Goal: Task Accomplishment & Management: Manage account settings

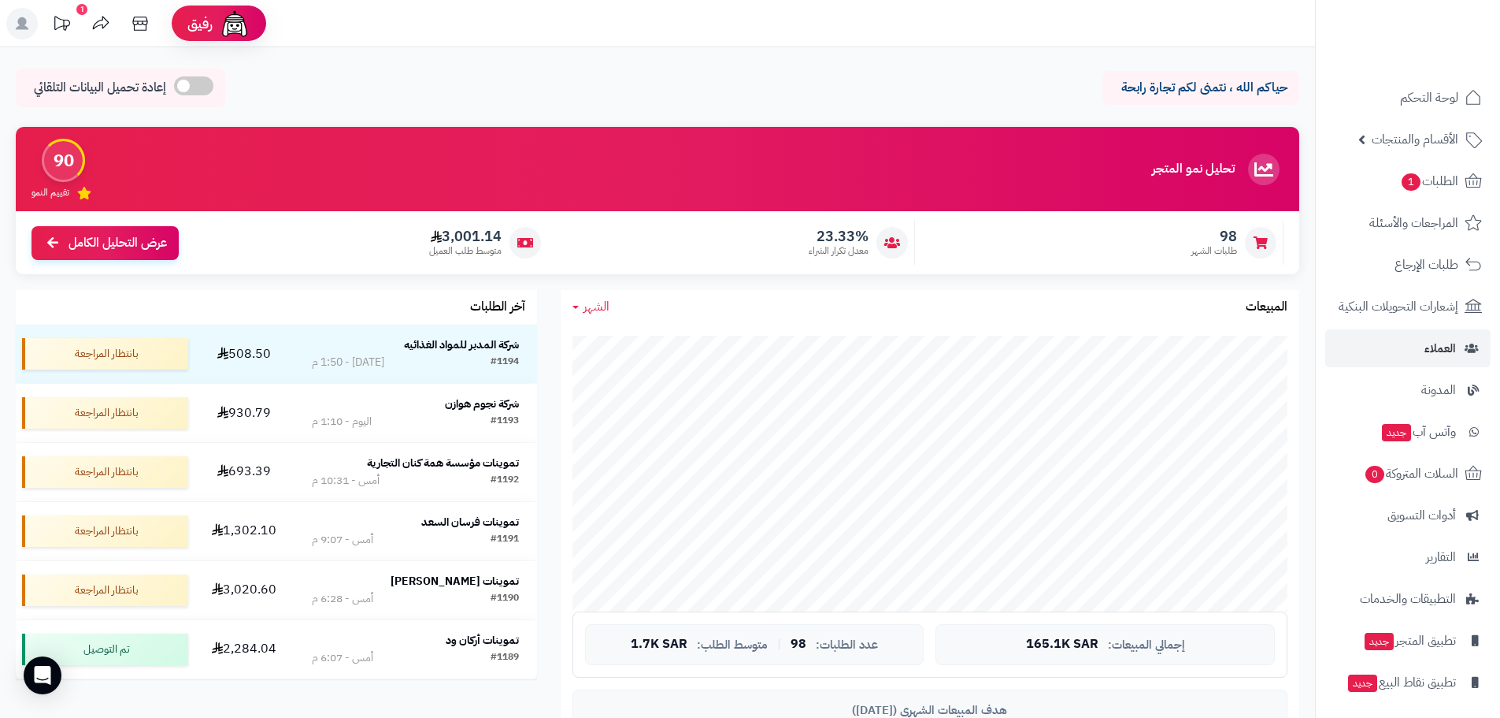
scroll to position [158, 0]
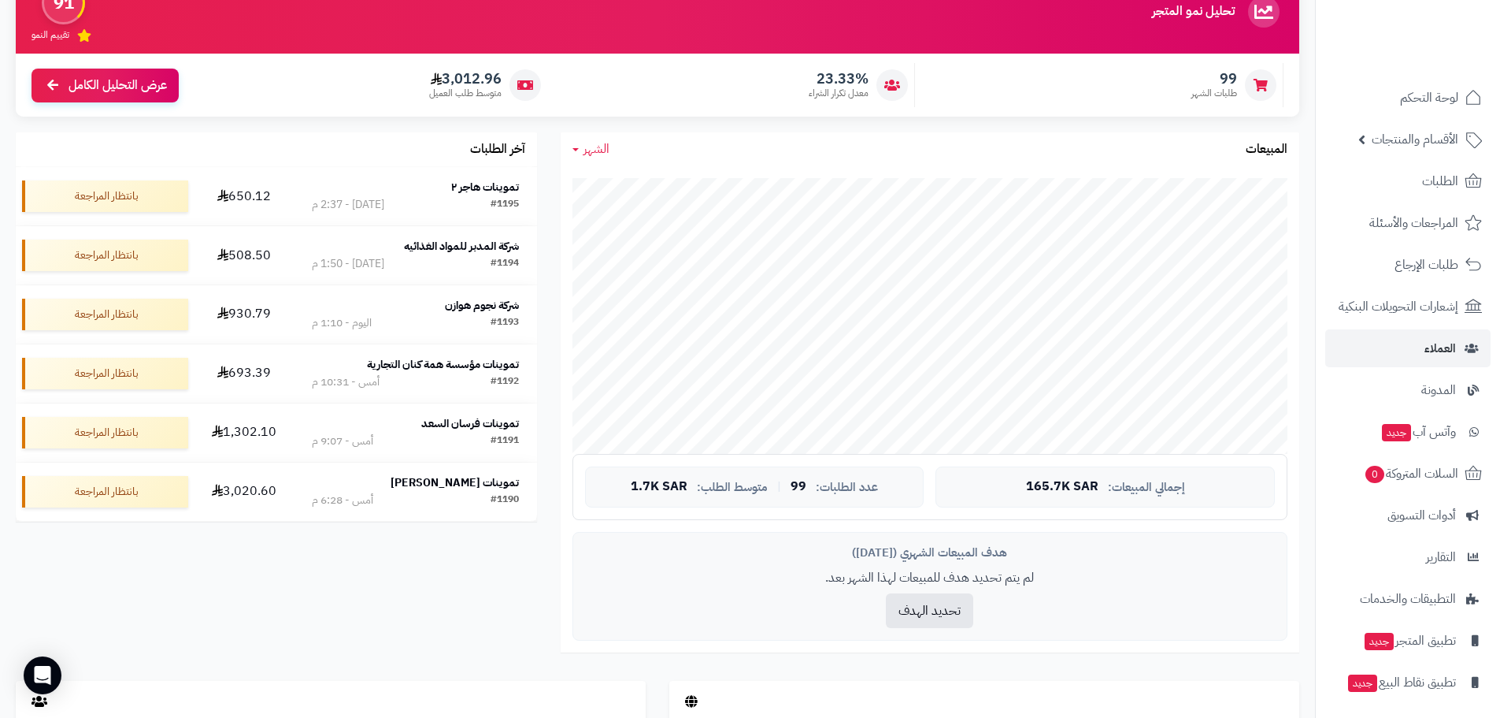
scroll to position [79, 0]
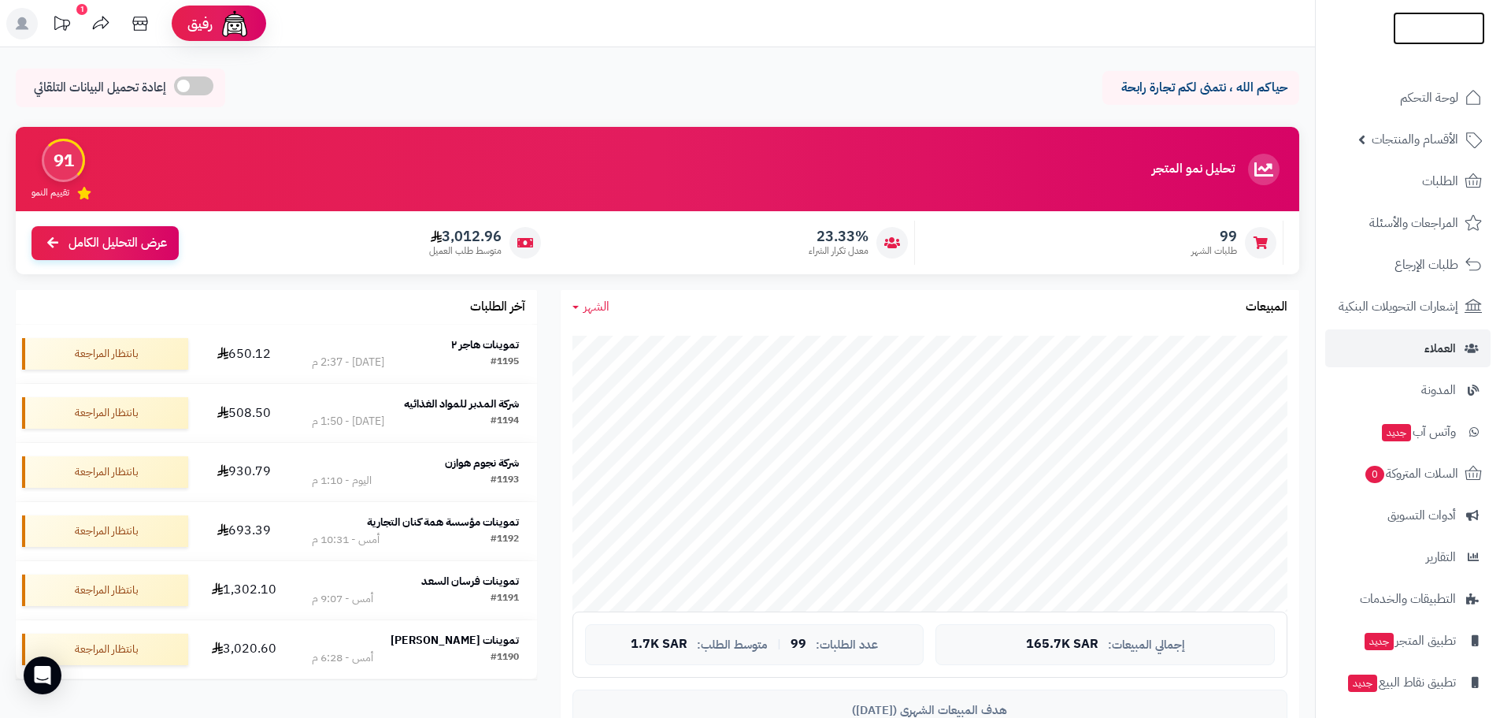
click at [1429, 43] on img at bounding box center [1439, 59] width 92 height 33
click at [1415, 35] on img at bounding box center [1439, 51] width 92 height 33
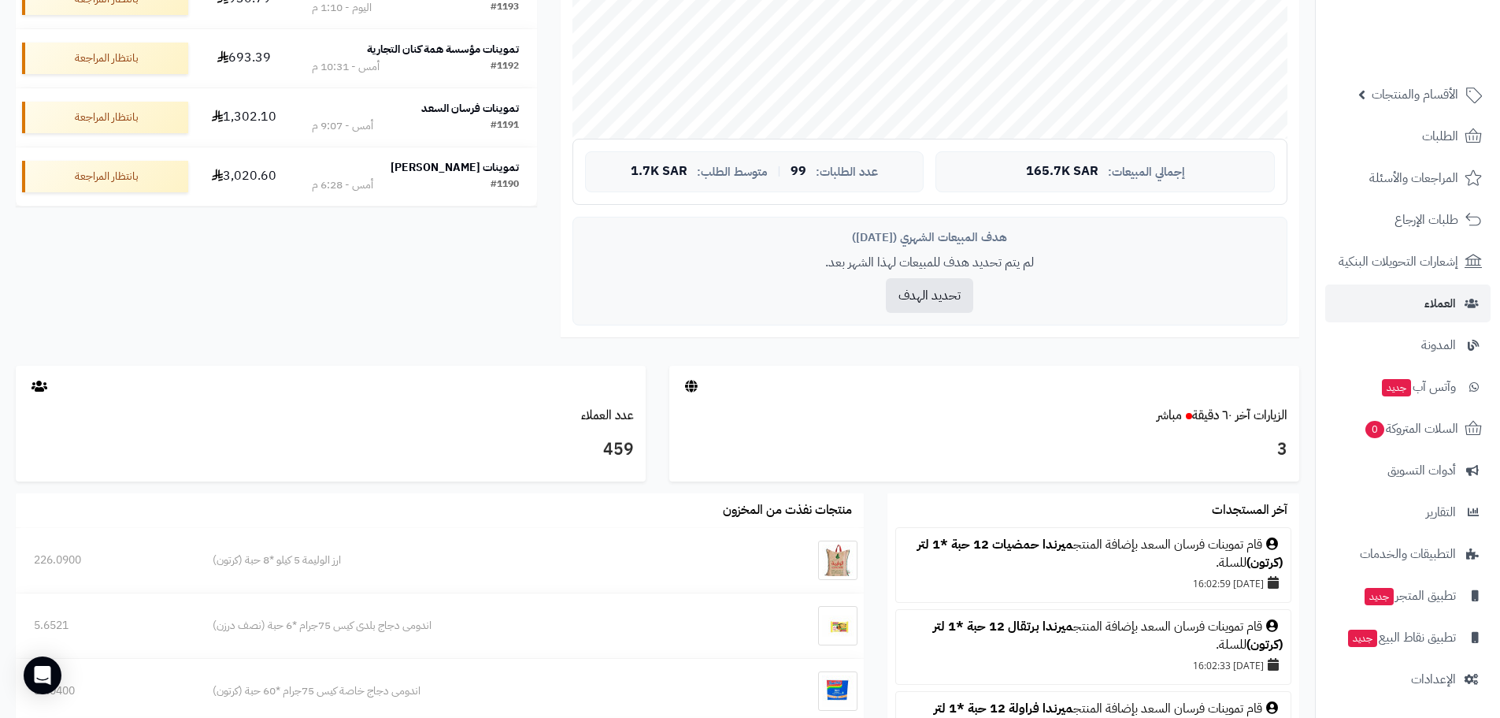
scroll to position [709, 0]
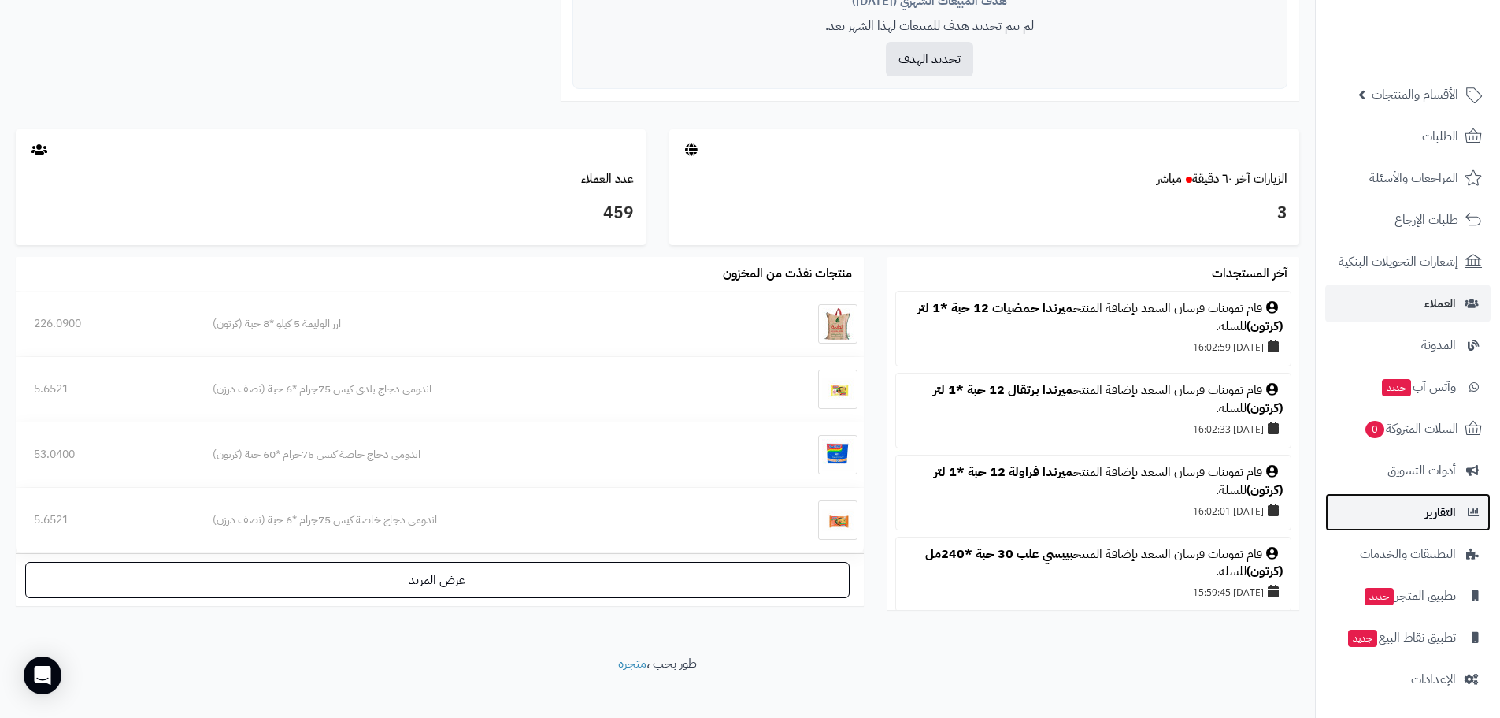
click at [1444, 521] on span "التقارير" at bounding box center [1441, 512] width 31 height 22
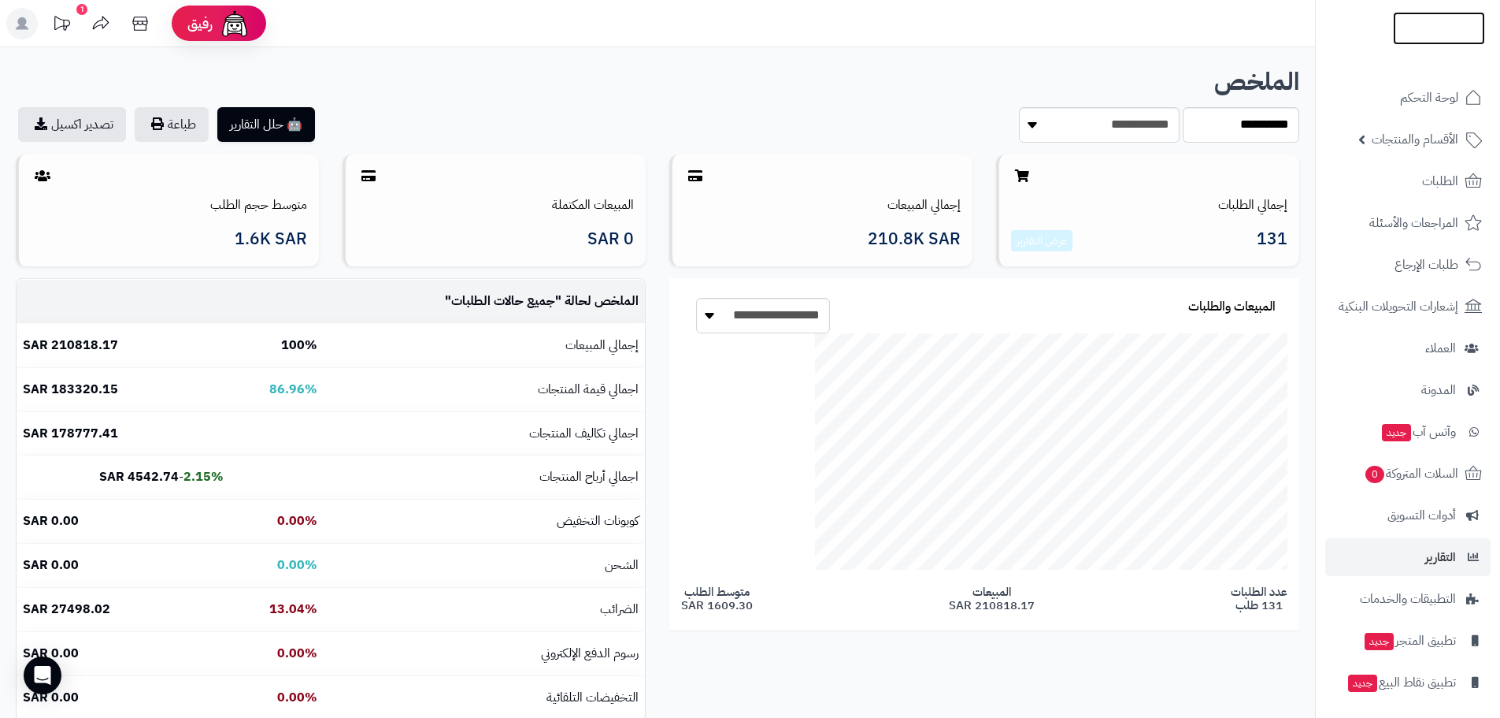
click at [1415, 45] on img at bounding box center [1439, 61] width 92 height 33
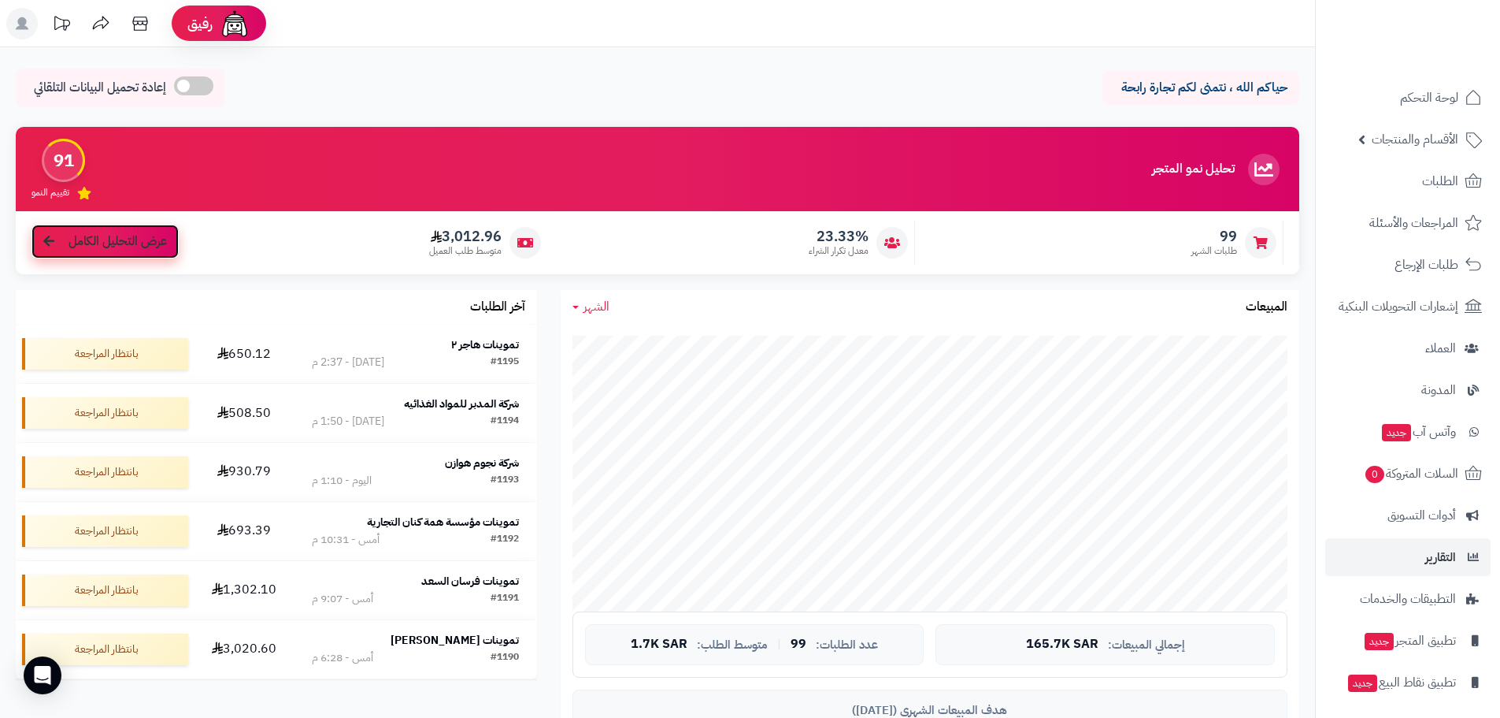
click at [95, 239] on span "عرض التحليل الكامل" at bounding box center [118, 241] width 98 height 18
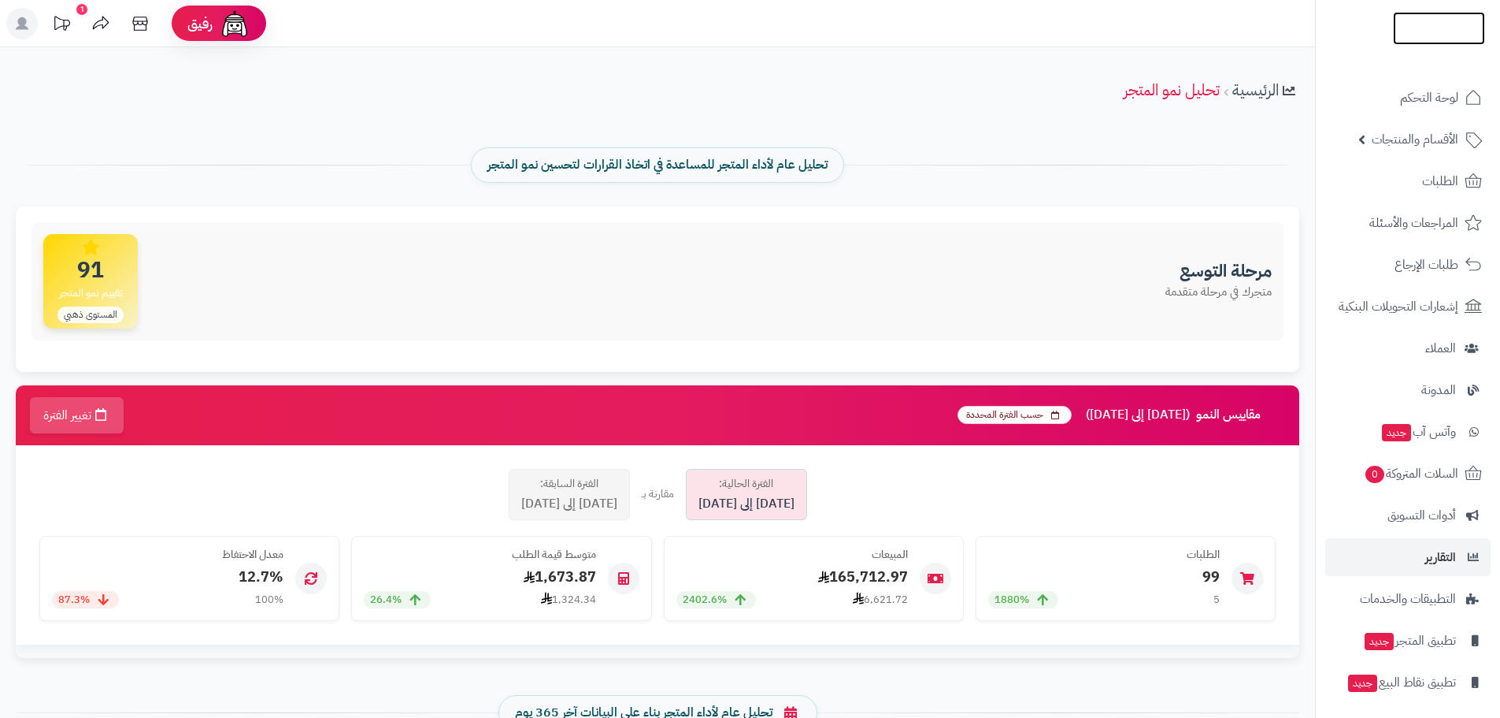
click at [1439, 44] on img at bounding box center [1439, 60] width 92 height 33
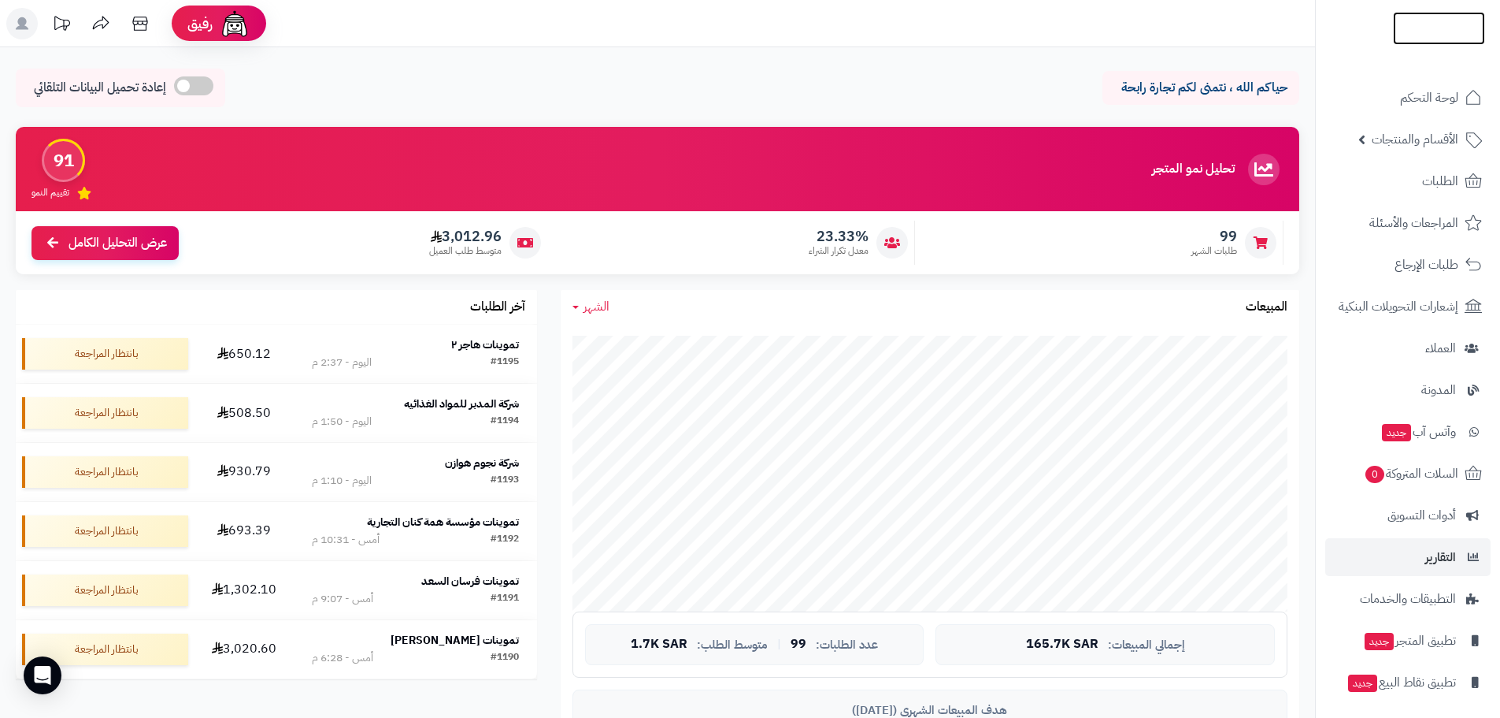
click at [1417, 32] on img at bounding box center [1439, 34] width 92 height 33
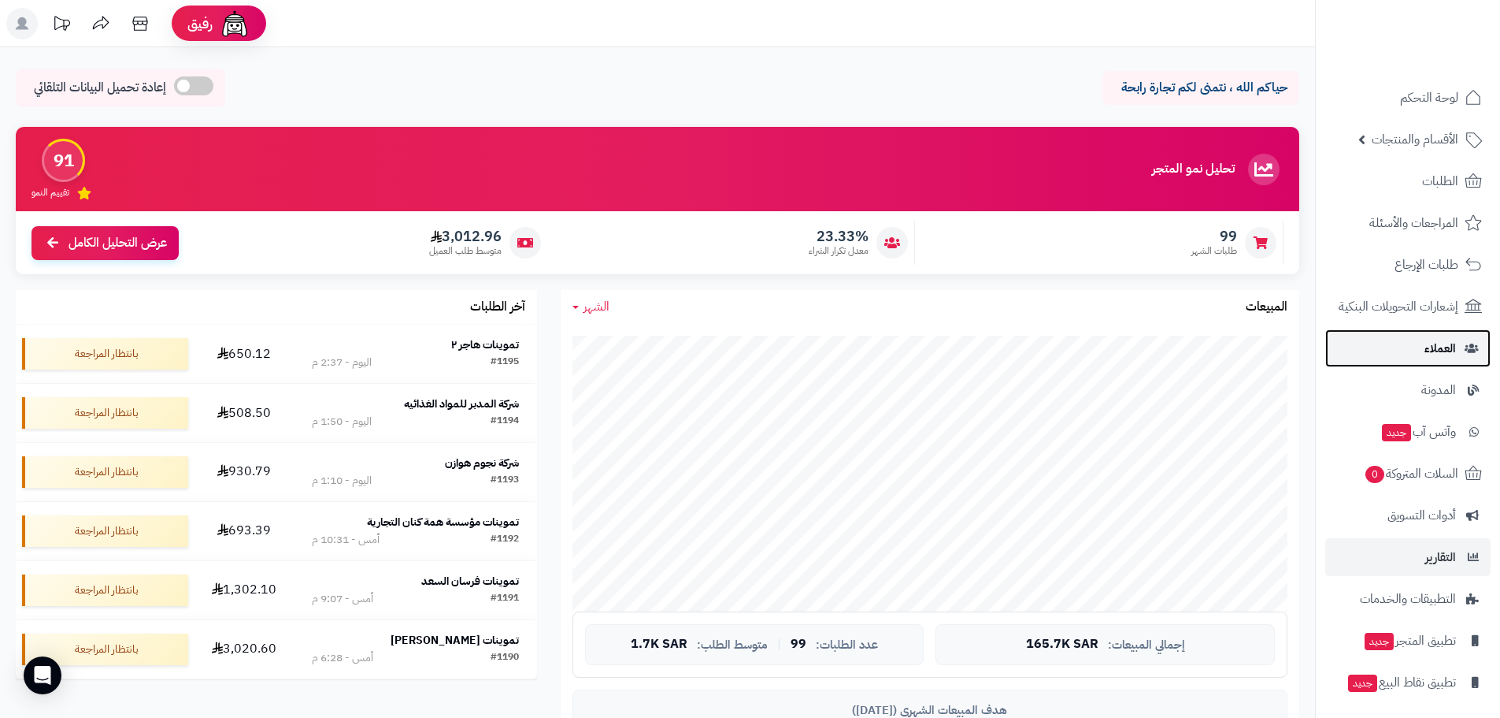
click at [1417, 345] on link "العملاء" at bounding box center [1408, 348] width 165 height 38
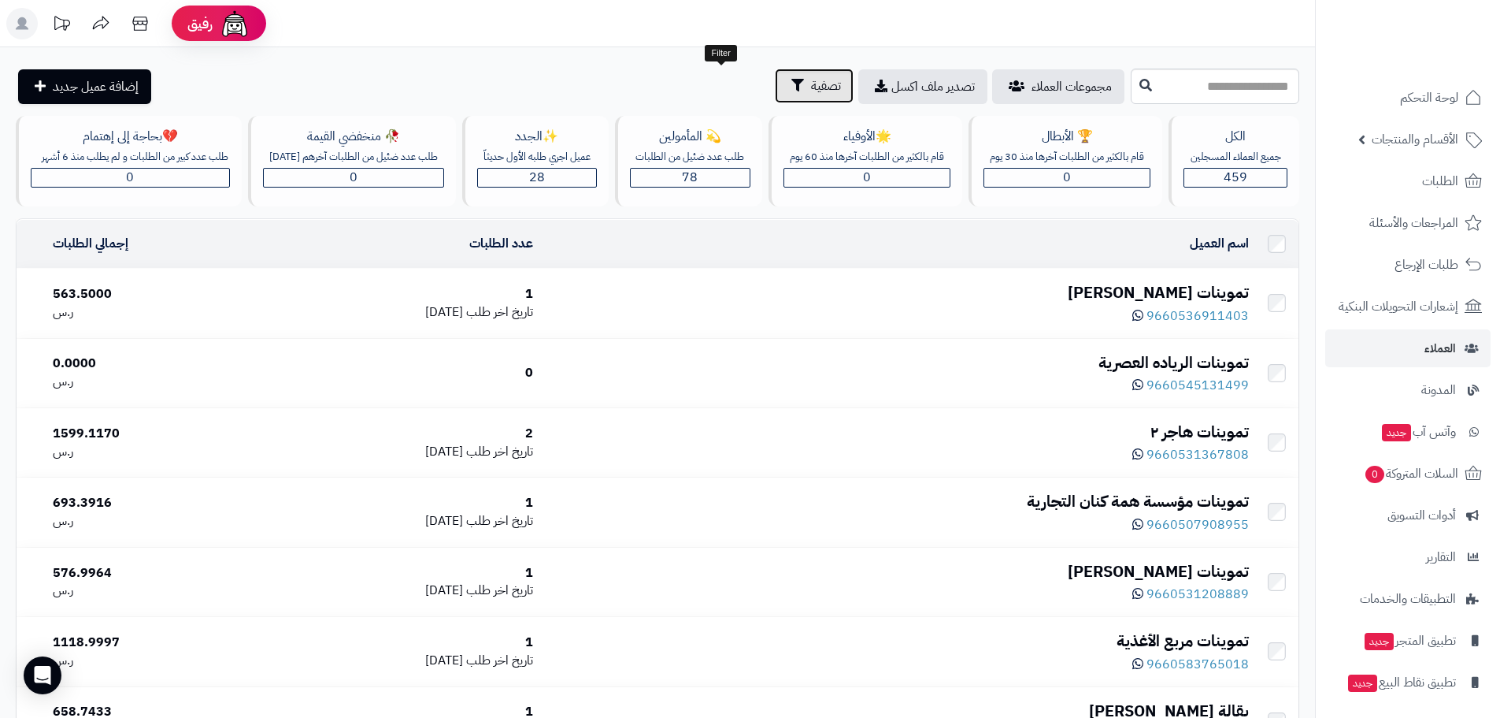
click at [811, 83] on span "تصفية" at bounding box center [826, 85] width 30 height 19
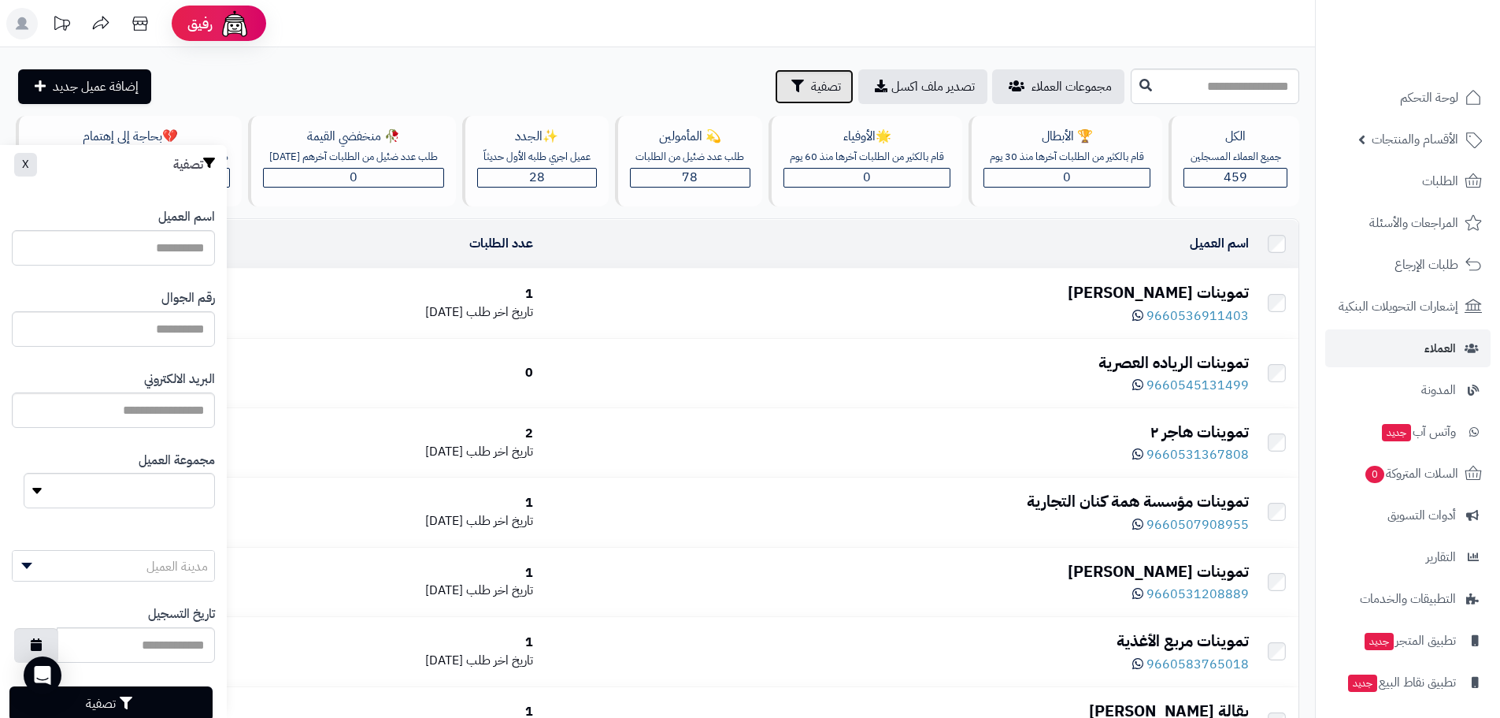
scroll to position [40, 0]
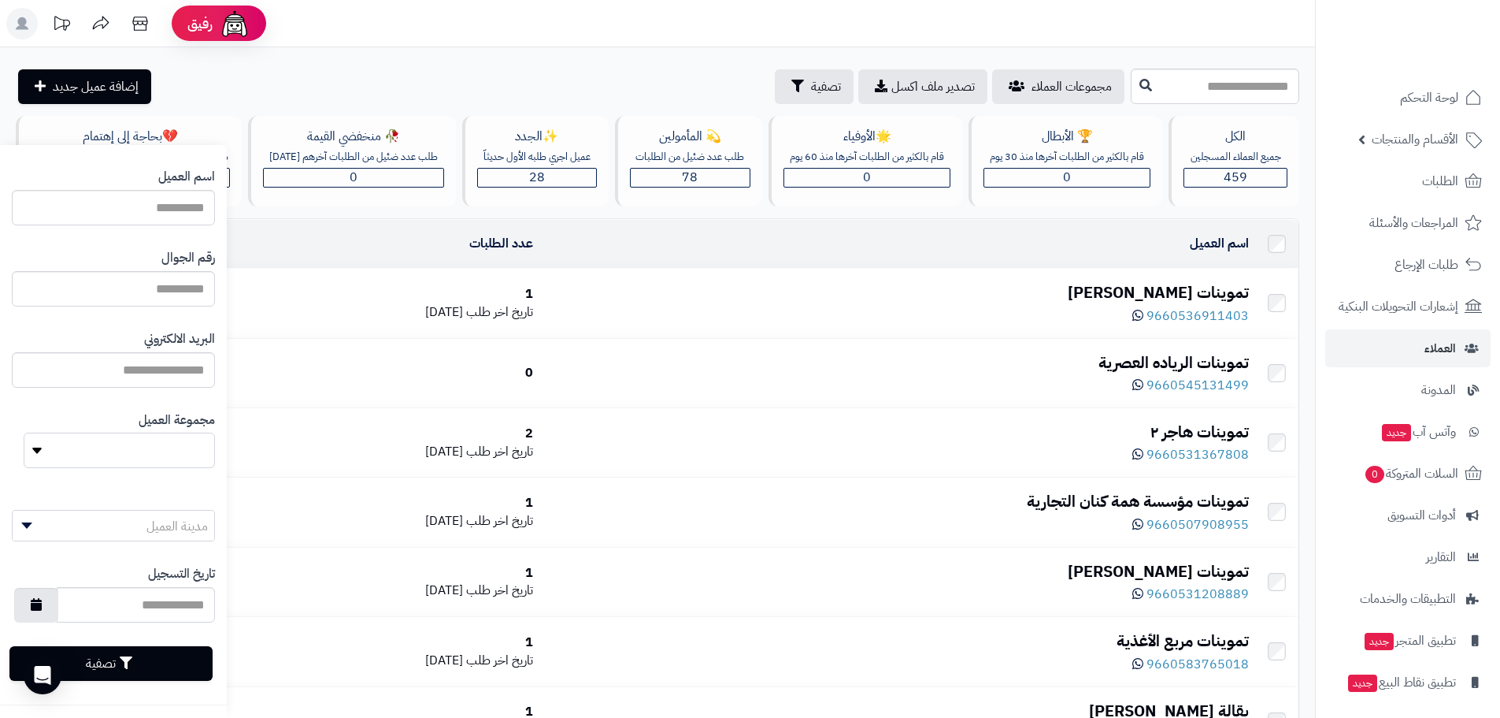
click at [83, 457] on select "**********" at bounding box center [119, 449] width 191 height 35
select select "*"
click at [24, 432] on select "**********" at bounding box center [119, 449] width 191 height 35
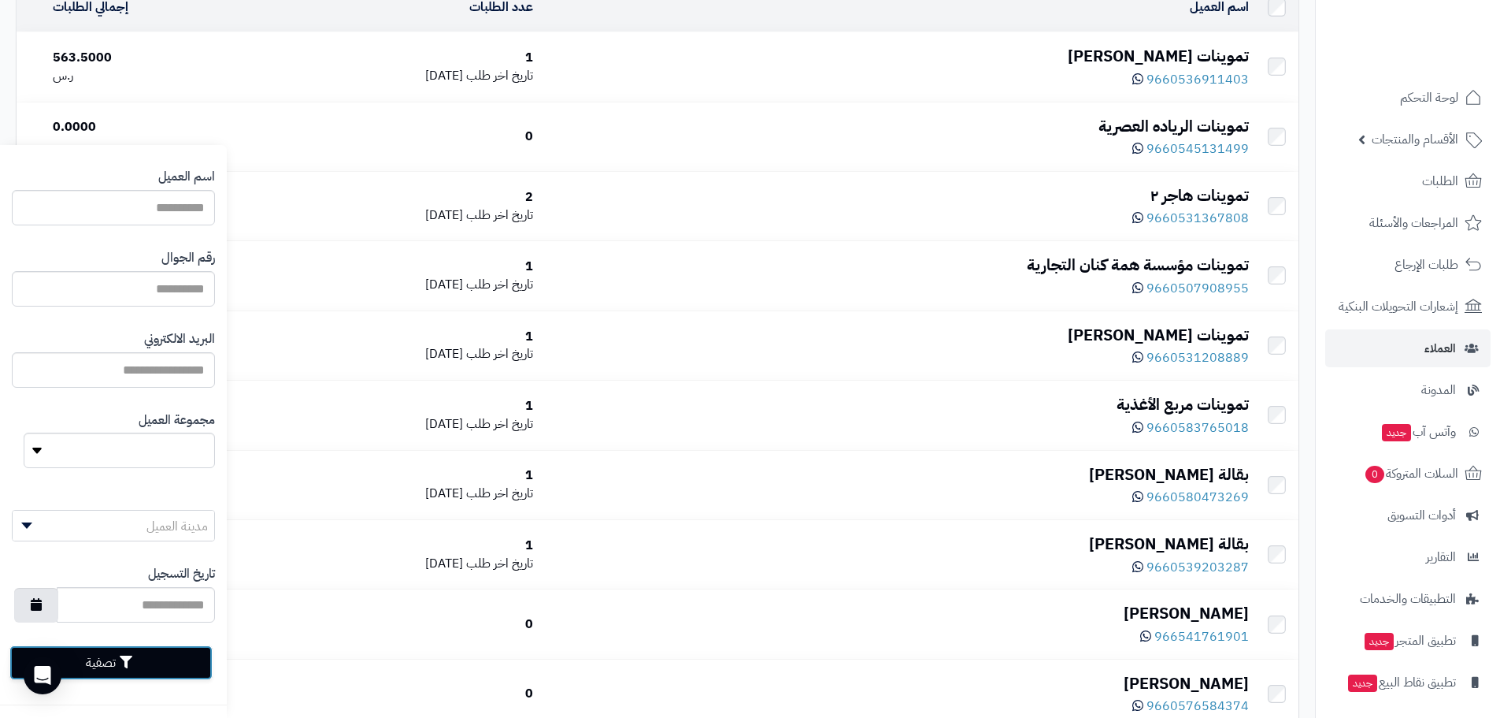
click at [143, 659] on button "تصفية" at bounding box center [110, 662] width 203 height 35
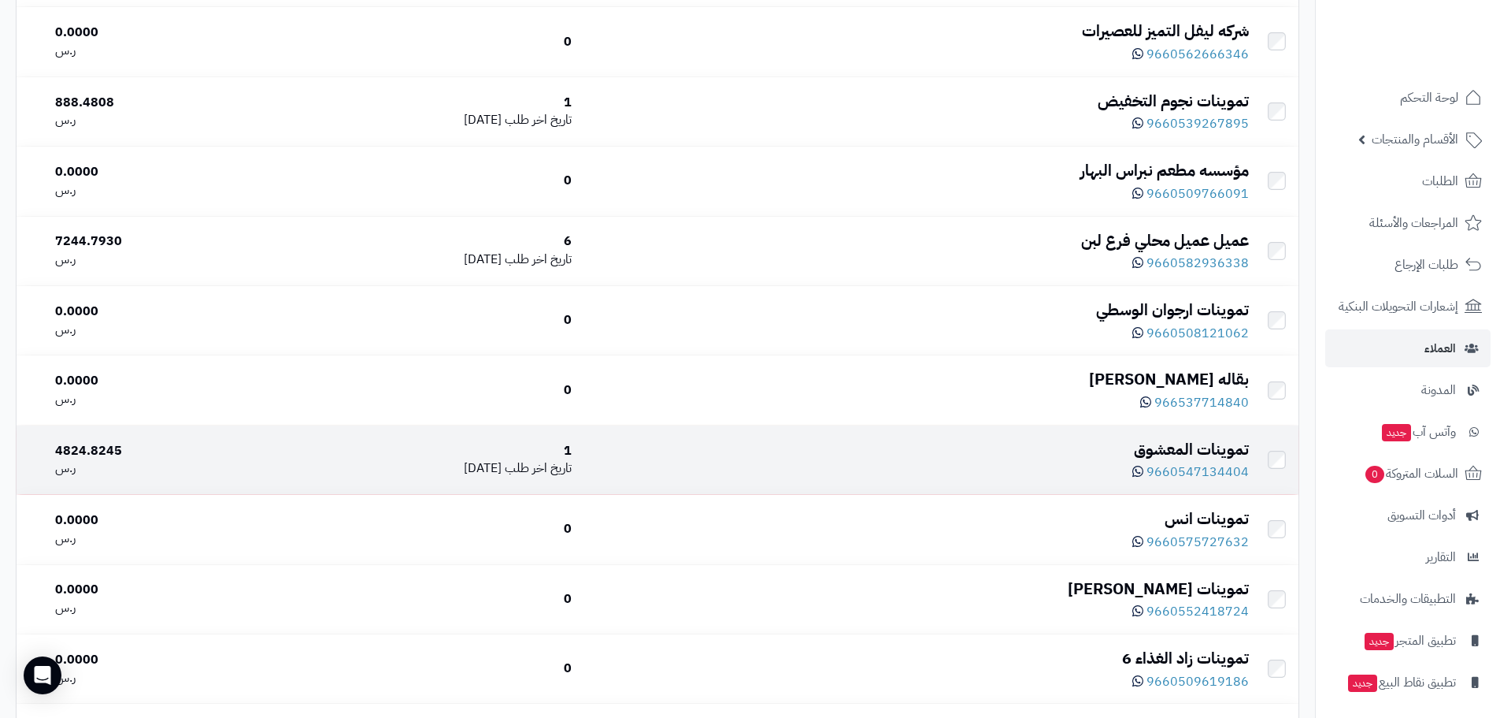
scroll to position [6691, 0]
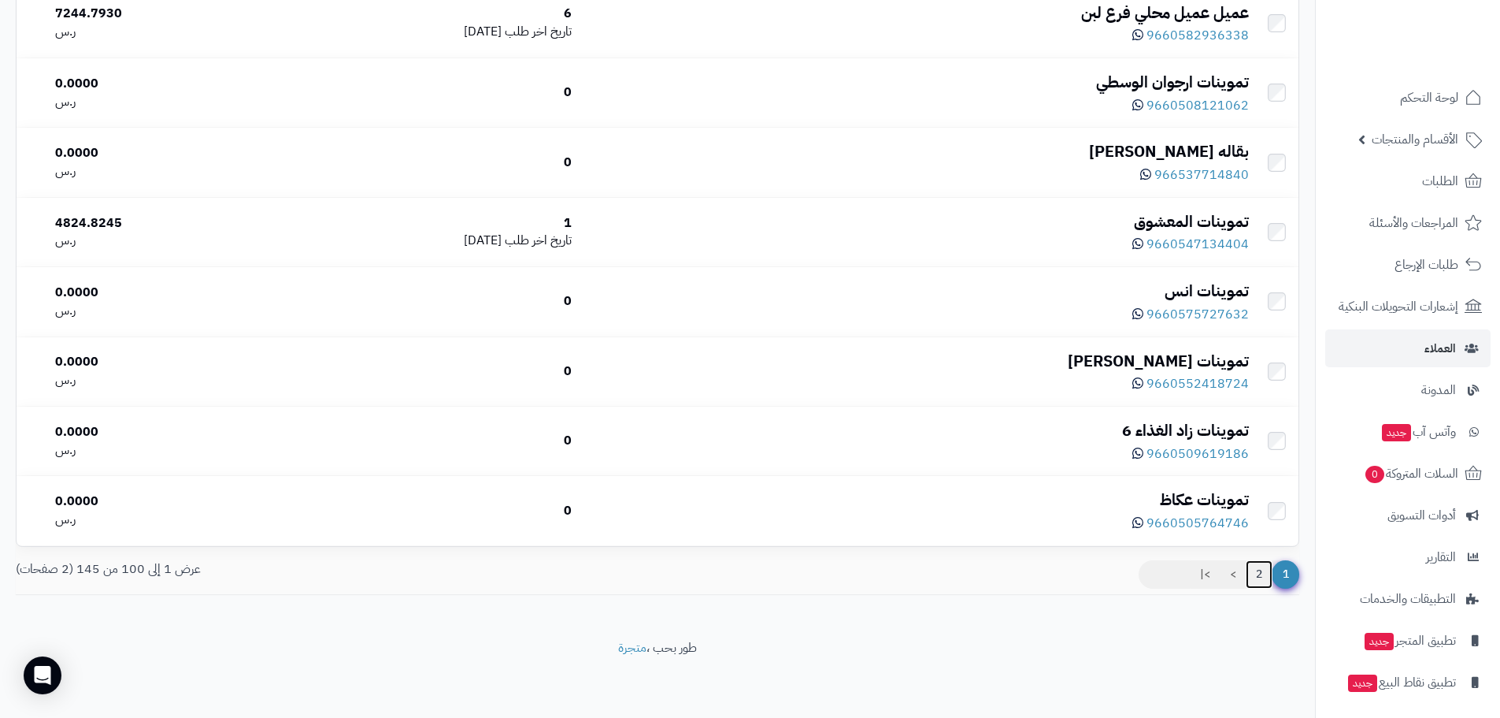
click at [1257, 577] on link "2" at bounding box center [1259, 574] width 27 height 28
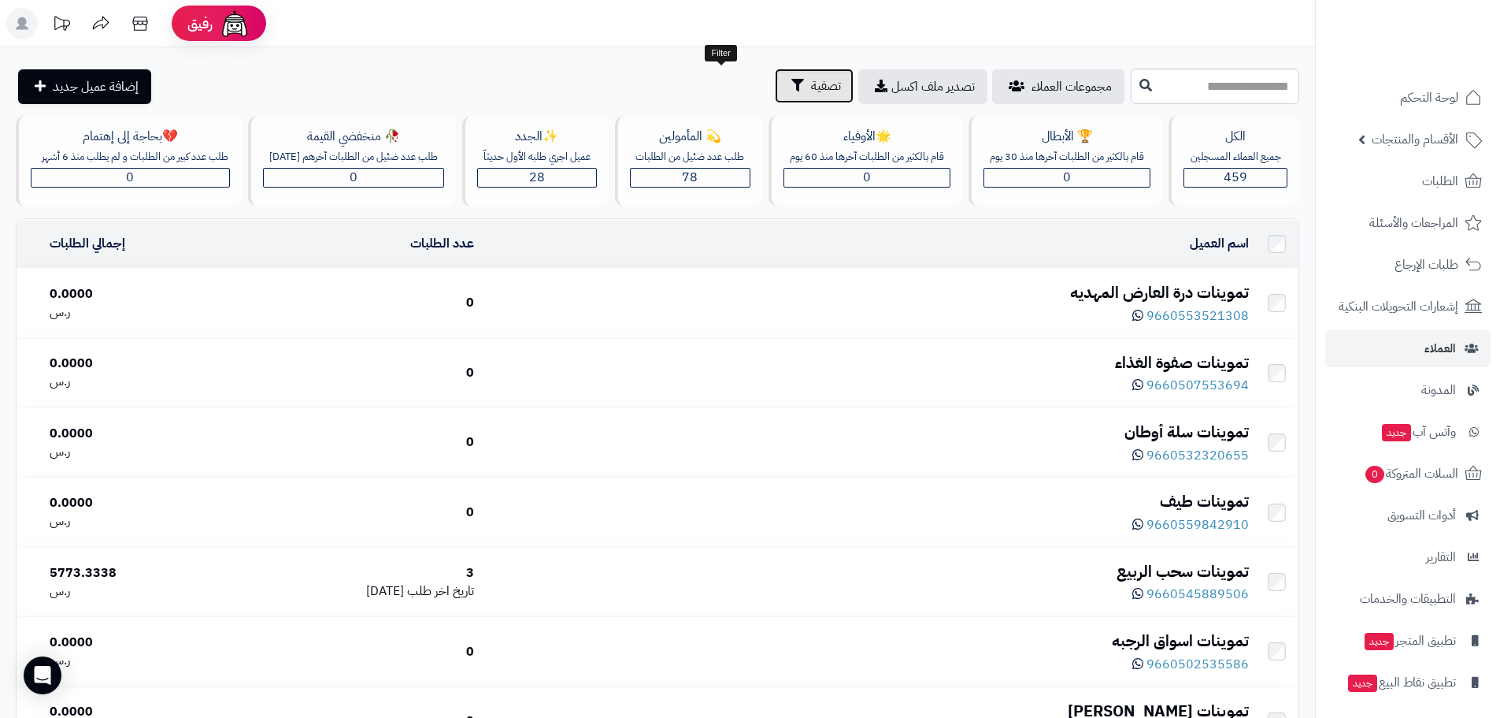
click at [811, 91] on span "تصفية" at bounding box center [826, 85] width 30 height 19
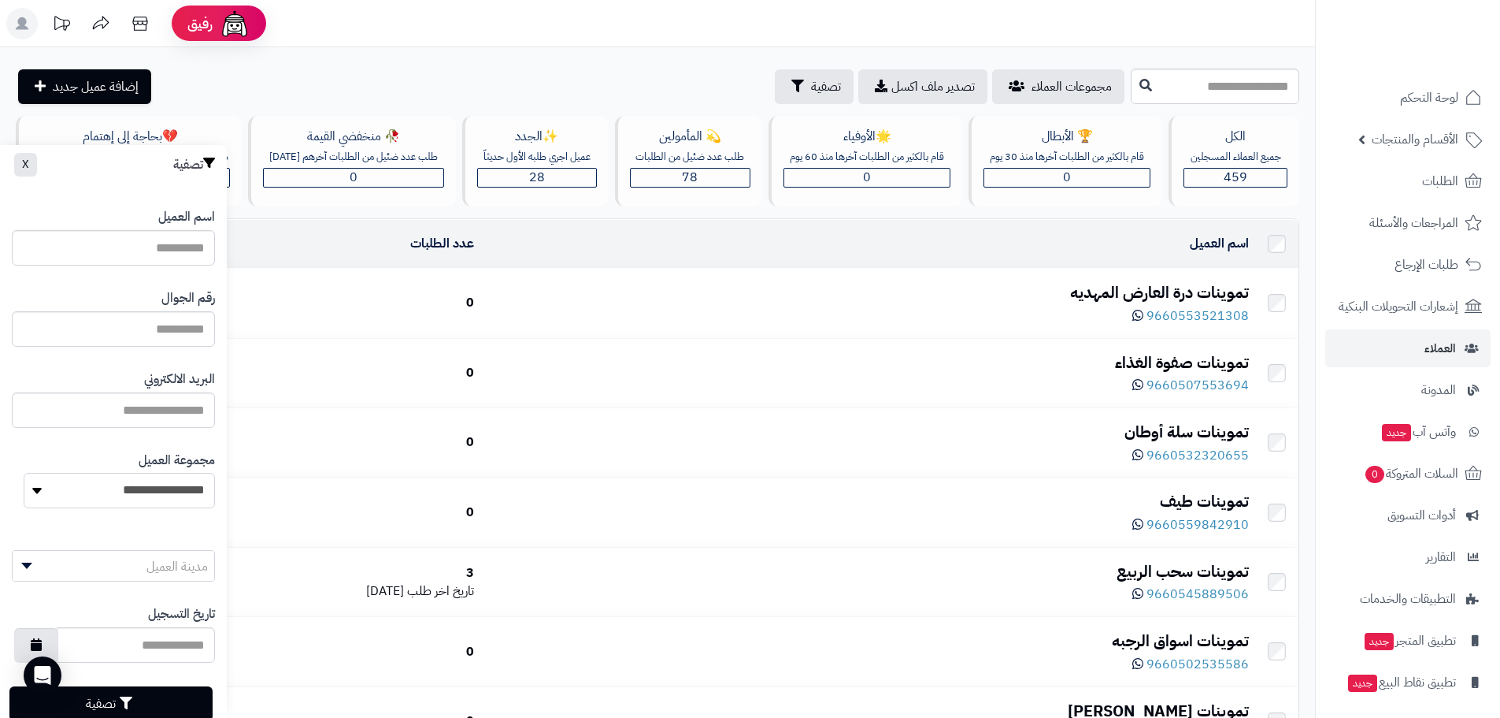
click at [82, 491] on select "**********" at bounding box center [119, 490] width 191 height 35
select select "*"
click at [24, 473] on select "**********" at bounding box center [119, 490] width 191 height 35
click at [811, 88] on span "تصفية" at bounding box center [826, 85] width 30 height 19
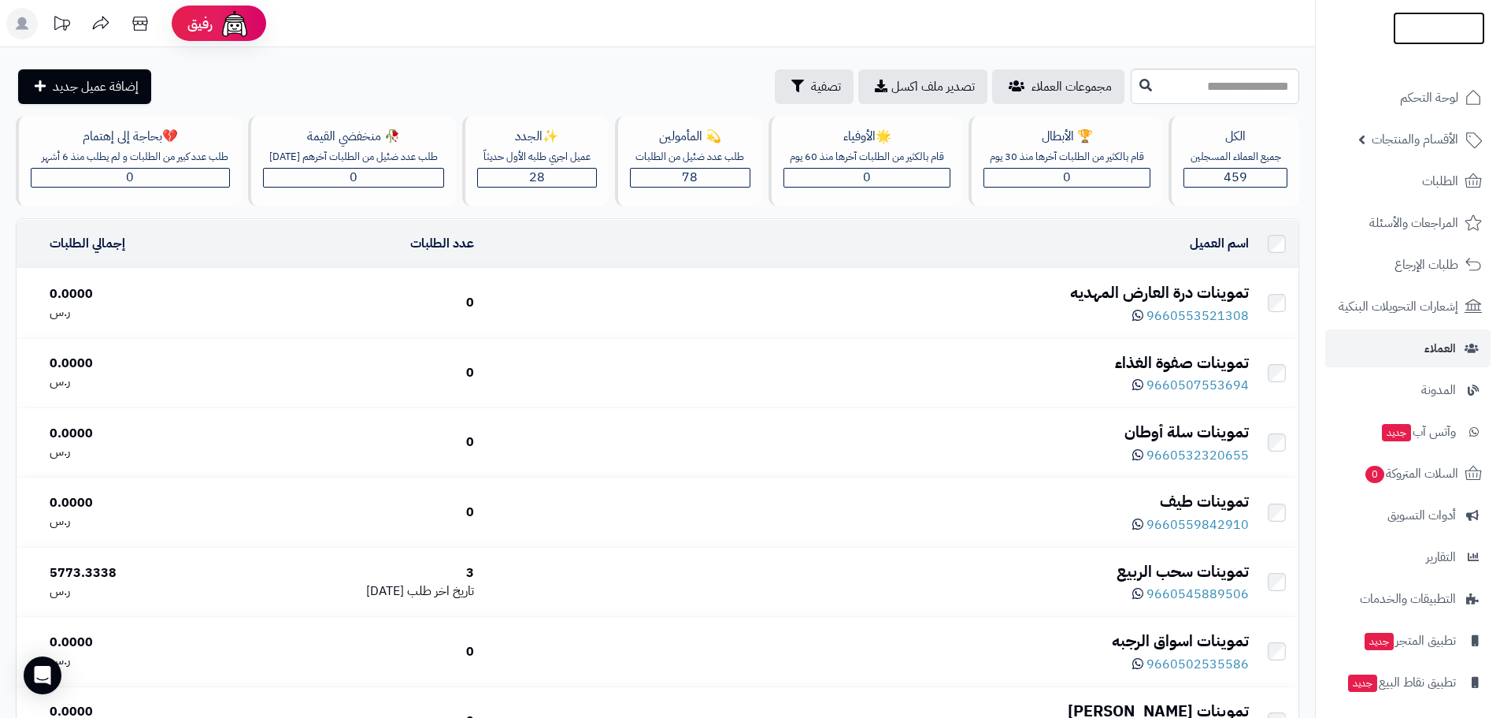
click at [1407, 33] on img at bounding box center [1439, 48] width 92 height 33
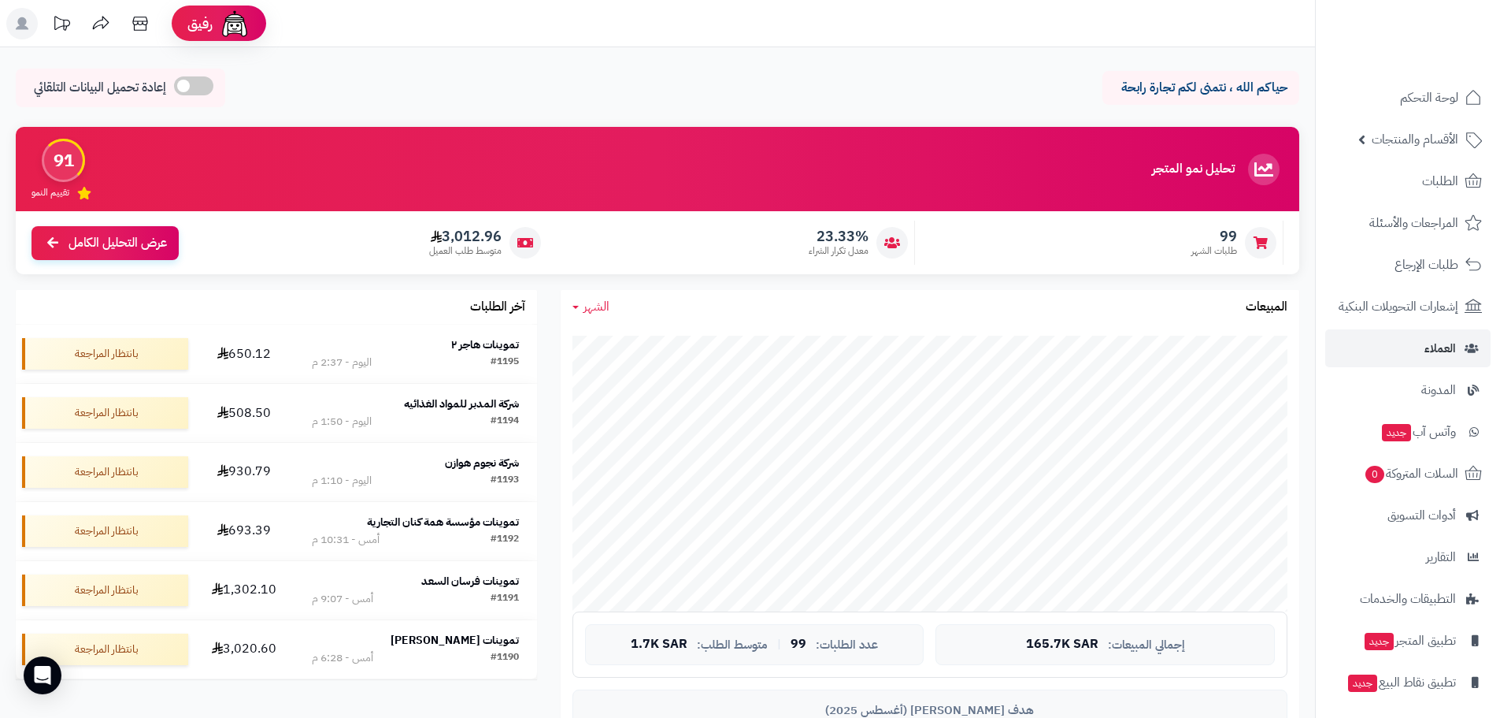
scroll to position [158, 0]
